Goal: Task Accomplishment & Management: Use online tool/utility

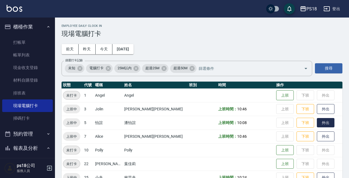
click at [317, 121] on button "外出" at bounding box center [326, 123] width 18 height 10
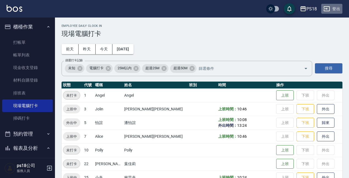
click at [336, 9] on button "登出" at bounding box center [331, 9] width 21 height 10
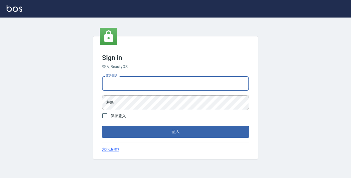
drag, startPoint x: 0, startPoint y: 0, endPoint x: 118, endPoint y: 83, distance: 144.3
click at [118, 83] on input "電話號碼" at bounding box center [175, 83] width 147 height 15
type input "89729295"
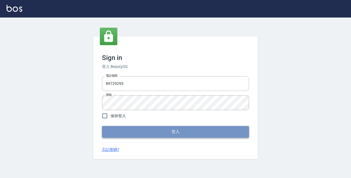
click at [166, 132] on button "登入" at bounding box center [175, 132] width 147 height 12
